Goal: Task Accomplishment & Management: Use online tool/utility

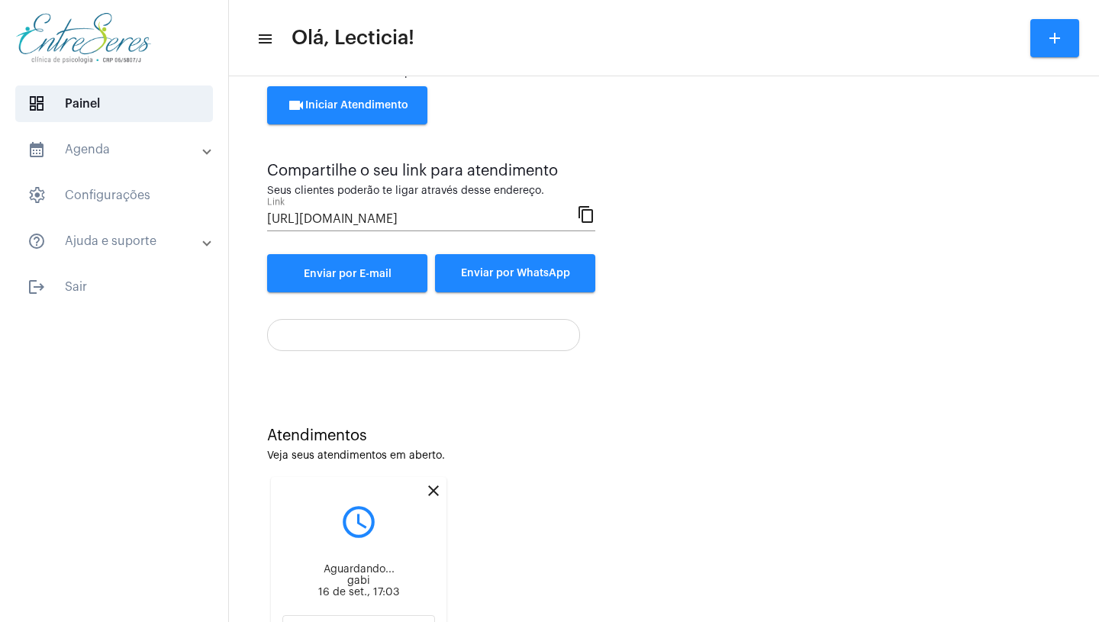
scroll to position [146, 0]
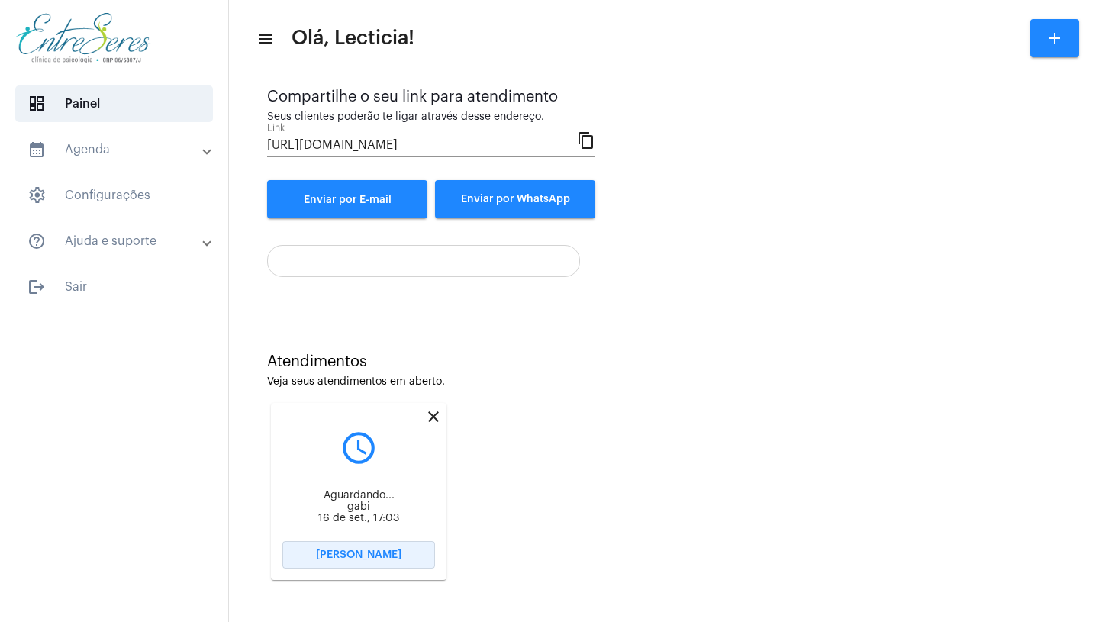
click at [374, 560] on span "[PERSON_NAME]" at bounding box center [359, 555] width 86 height 11
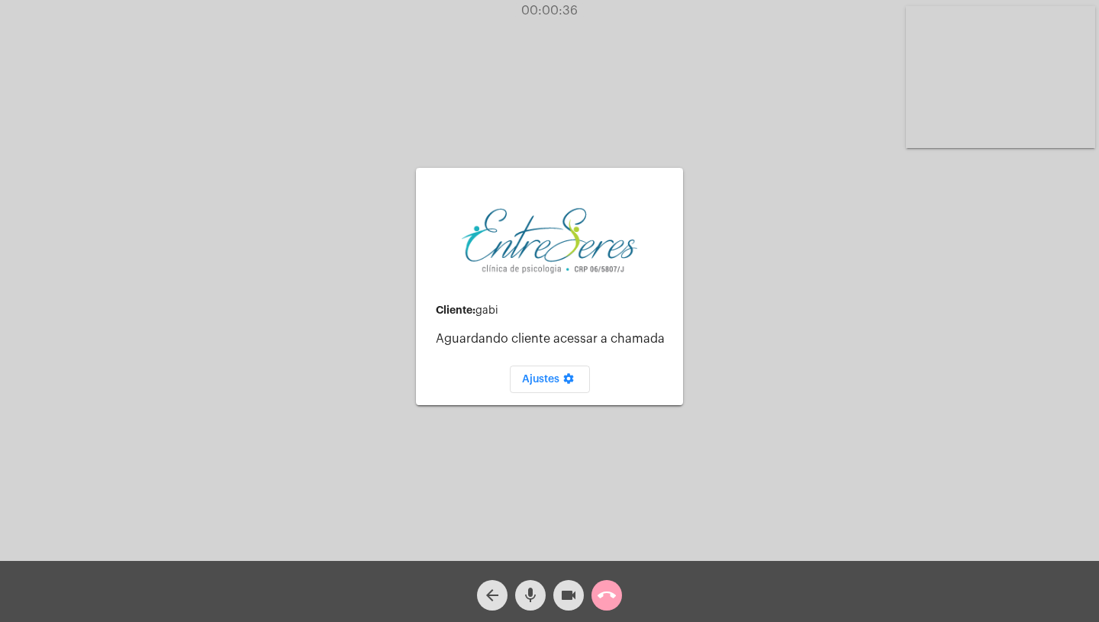
click at [602, 609] on span "call_end" at bounding box center [607, 595] width 18 height 31
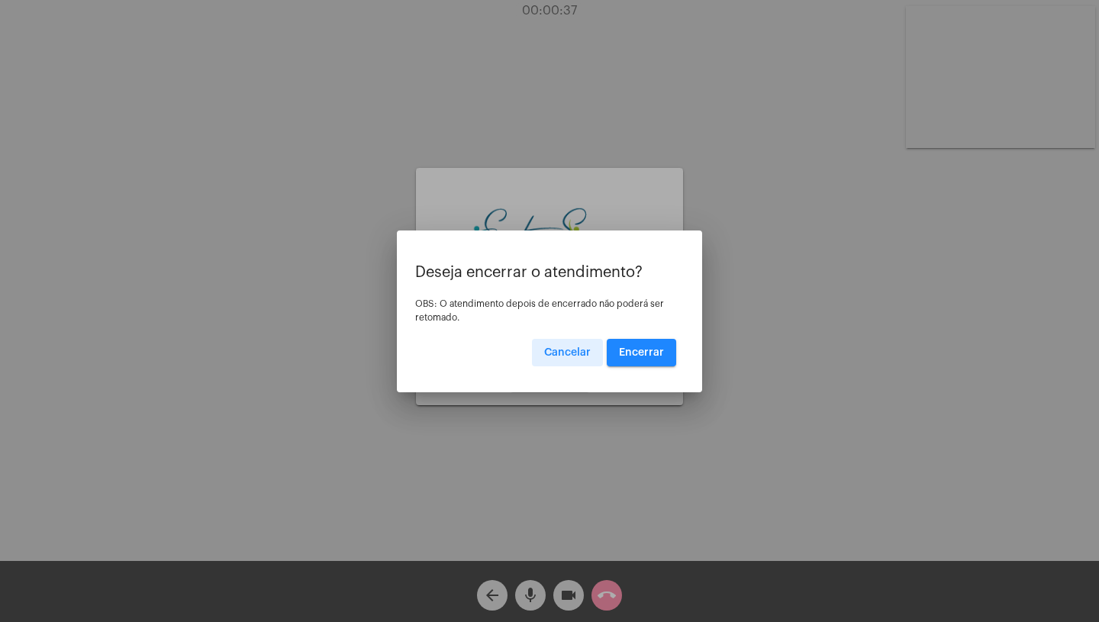
click at [640, 353] on span "Encerrar" at bounding box center [641, 352] width 45 height 11
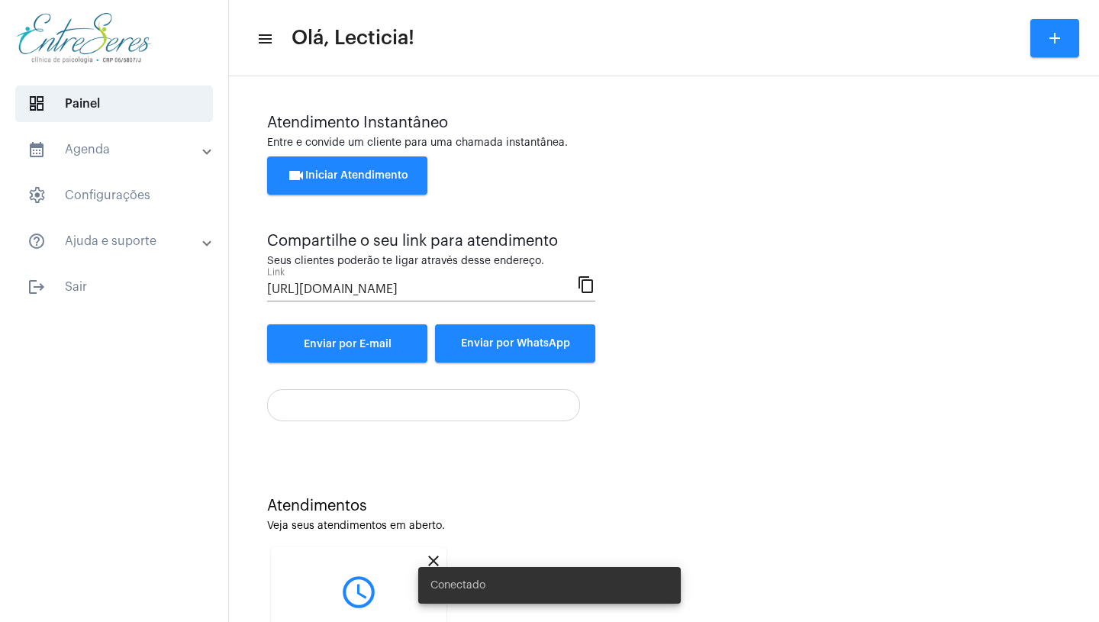
scroll to position [146, 0]
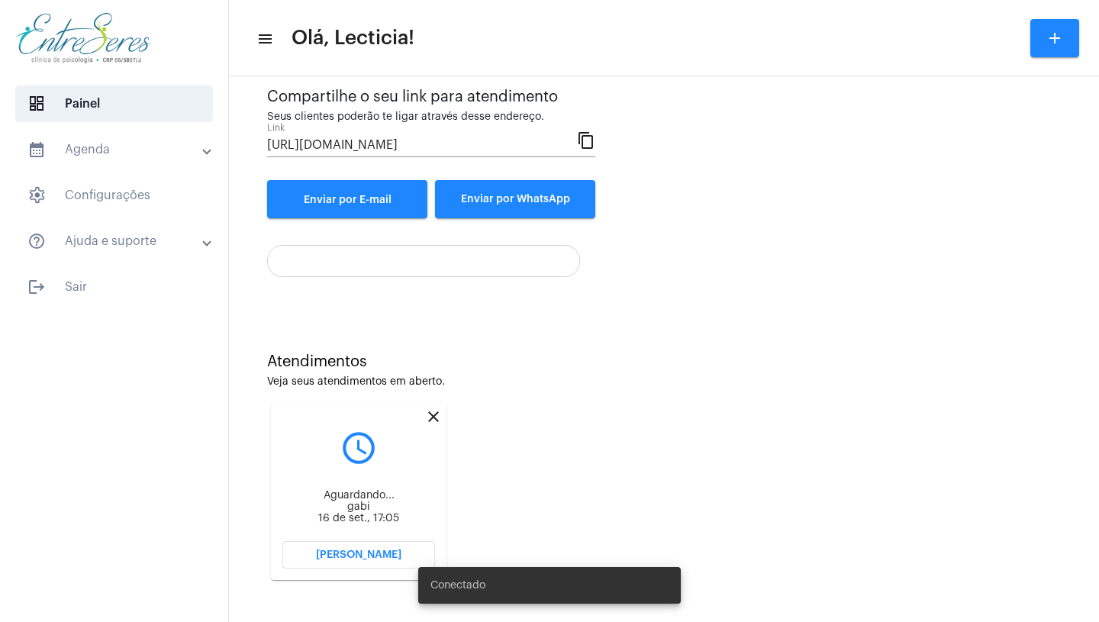
click at [343, 558] on span "[PERSON_NAME]" at bounding box center [359, 555] width 86 height 11
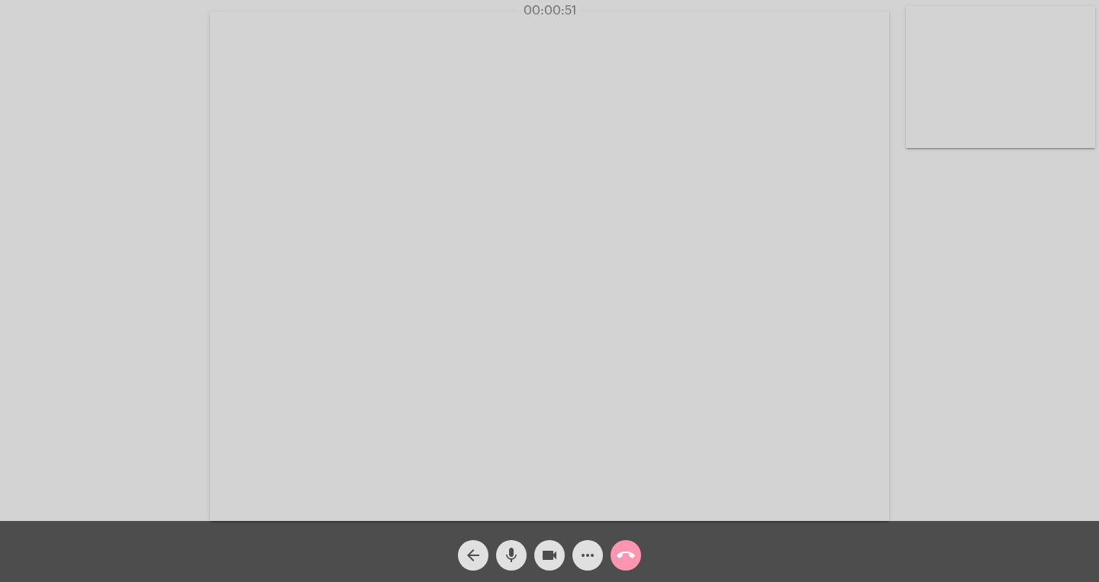
click at [932, 219] on div "Acessando Câmera e Microfone..." at bounding box center [550, 264] width 1096 height 521
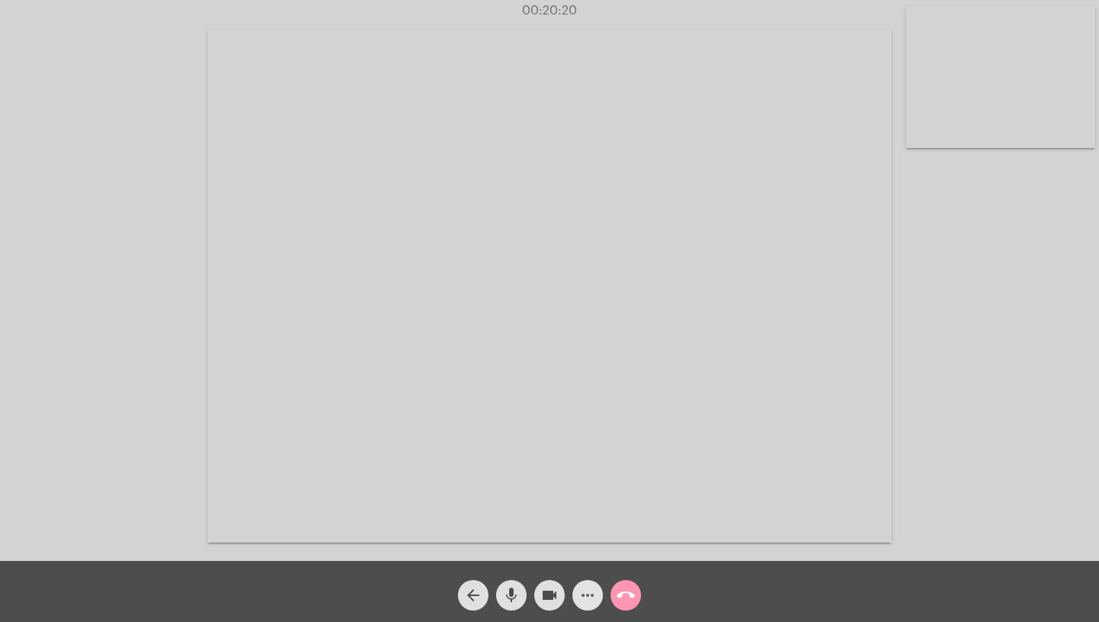
click at [588, 594] on mat-icon "more_horiz" at bounding box center [588, 595] width 18 height 18
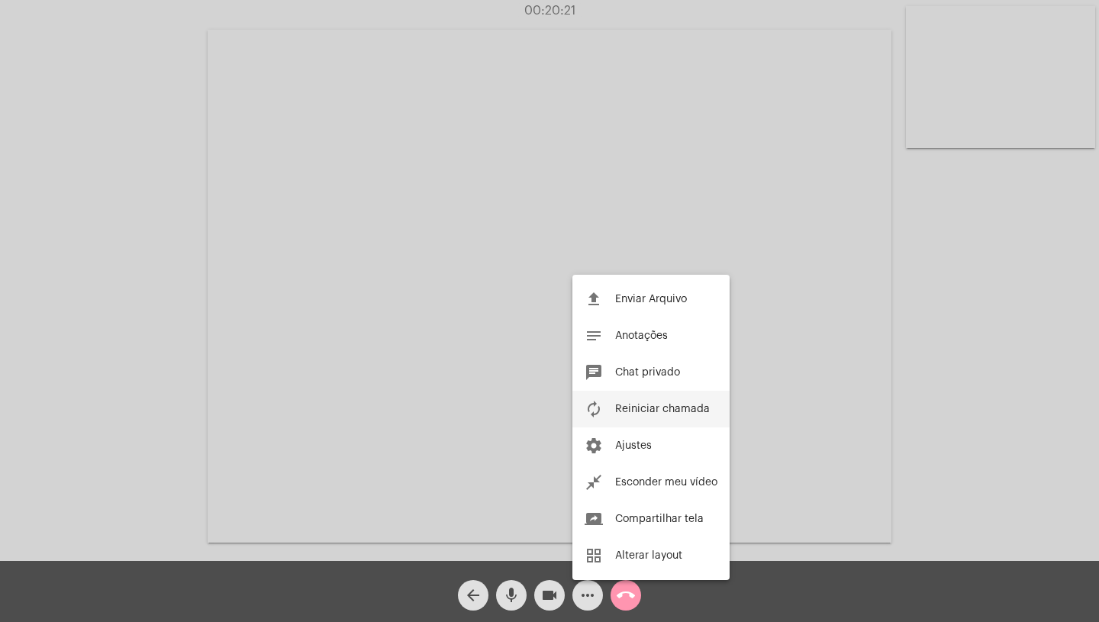
click at [650, 408] on span "Reiniciar chamada" at bounding box center [662, 409] width 95 height 11
